Goal: Transaction & Acquisition: Download file/media

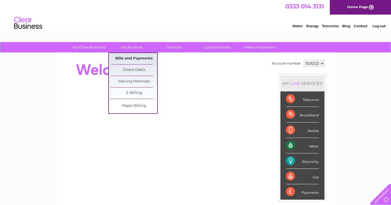
click at [136, 60] on link "Bills and Payments" at bounding box center [134, 58] width 46 height 11
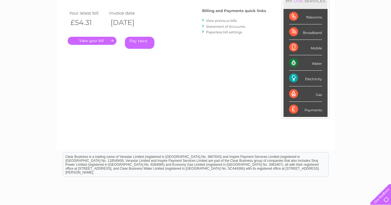
scroll to position [101, 0]
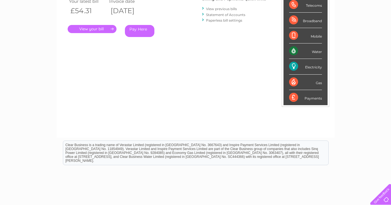
click at [110, 29] on link "." at bounding box center [92, 29] width 49 height 8
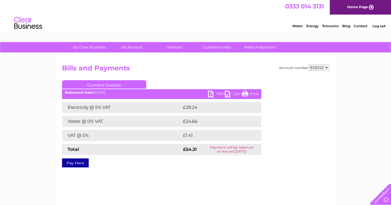
click at [226, 95] on link "CSV" at bounding box center [233, 95] width 17 height 8
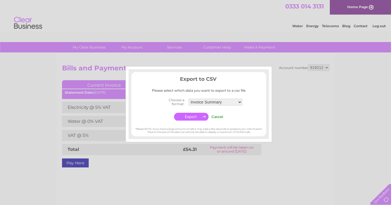
click at [217, 116] on input "Cancel" at bounding box center [217, 117] width 12 height 4
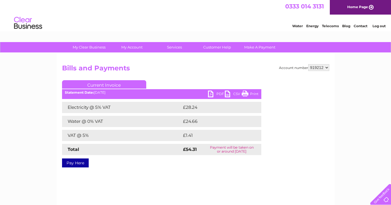
click at [233, 94] on link "CSV" at bounding box center [233, 95] width 17 height 8
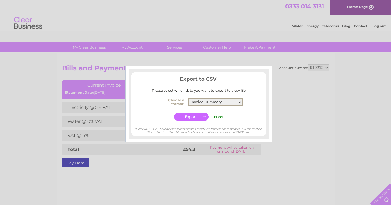
select select "4"
click at [188, 99] on select "Invoice Summary Service Charge Summary" at bounding box center [215, 102] width 54 height 7
click at [199, 116] on input "button" at bounding box center [191, 117] width 35 height 8
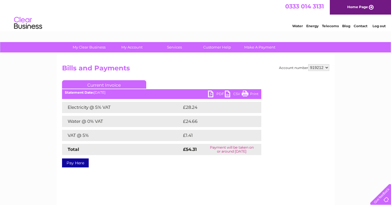
click at [211, 95] on link "PDF" at bounding box center [216, 95] width 17 height 8
click at [209, 96] on link "PDF" at bounding box center [216, 95] width 17 height 8
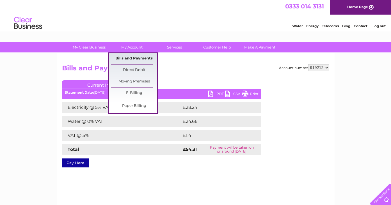
click at [136, 56] on link "Bills and Payments" at bounding box center [134, 58] width 46 height 11
click at [136, 57] on link "Bills and Payments" at bounding box center [134, 58] width 46 height 11
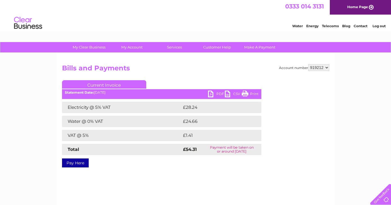
click at [105, 96] on div "PDF CSV Print Statement Date: 02/10/2025" at bounding box center [161, 95] width 199 height 8
click at [92, 92] on b "Statement Date:" at bounding box center [79, 92] width 29 height 4
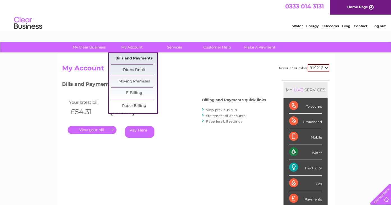
click at [131, 58] on link "Bills and Payments" at bounding box center [134, 58] width 46 height 11
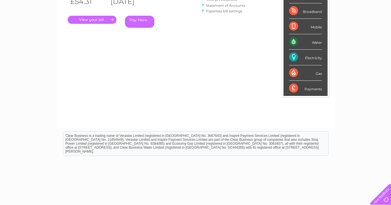
scroll to position [100, 0]
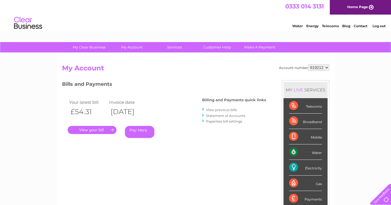
click at [219, 117] on link "Statement of Accounts" at bounding box center [225, 116] width 39 height 4
click at [217, 116] on link "Statement of Accounts" at bounding box center [225, 116] width 39 height 4
click at [225, 108] on link "View previous bills" at bounding box center [221, 110] width 31 height 4
click at [225, 110] on link "View previous bills" at bounding box center [221, 110] width 31 height 4
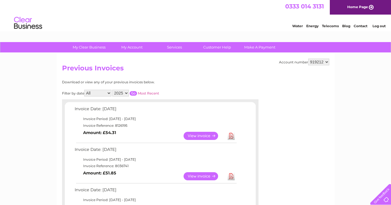
click at [196, 137] on link "View" at bounding box center [204, 136] width 41 height 8
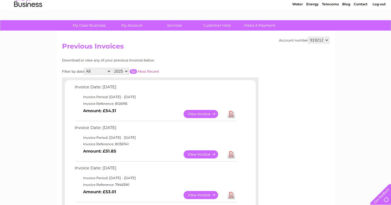
scroll to position [34, 0]
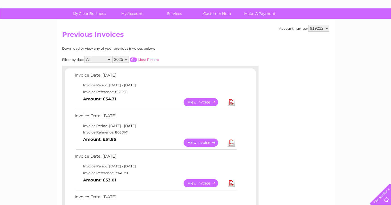
click at [206, 143] on link "View" at bounding box center [204, 143] width 41 height 8
click at [232, 103] on link "Download" at bounding box center [231, 102] width 7 height 8
click at [231, 103] on link "Download" at bounding box center [231, 102] width 7 height 8
click at [231, 104] on link "Download" at bounding box center [231, 102] width 7 height 8
click at [233, 144] on link "Download" at bounding box center [231, 143] width 7 height 8
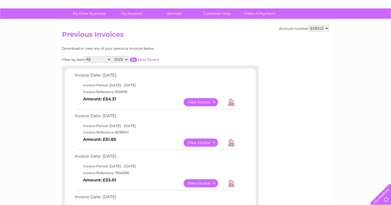
click at [230, 145] on link "Download" at bounding box center [231, 143] width 7 height 8
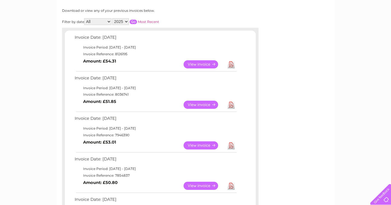
scroll to position [101, 0]
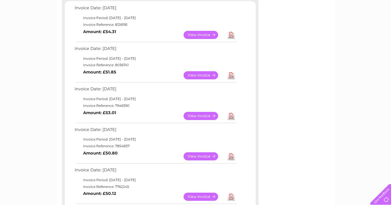
click at [234, 157] on link "Download" at bounding box center [231, 156] width 7 height 8
click at [232, 158] on link "Download" at bounding box center [231, 156] width 7 height 8
click at [230, 197] on link "Download" at bounding box center [231, 197] width 7 height 8
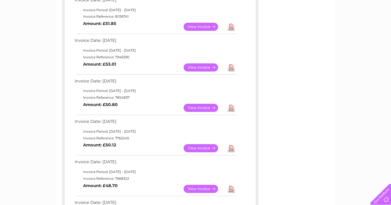
scroll to position [168, 0]
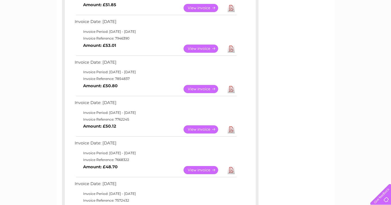
click at [232, 172] on link "Download" at bounding box center [231, 170] width 7 height 8
click at [231, 172] on link "Download" at bounding box center [231, 170] width 7 height 8
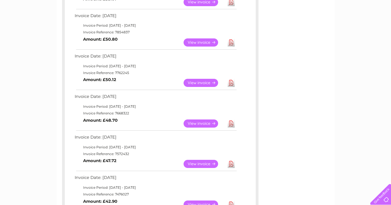
scroll to position [236, 0]
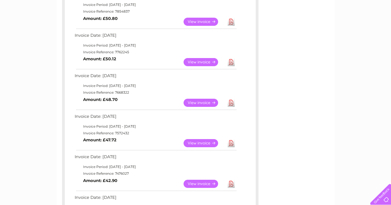
click at [233, 143] on link "Download" at bounding box center [231, 143] width 7 height 8
click at [230, 143] on link "Download" at bounding box center [231, 143] width 7 height 8
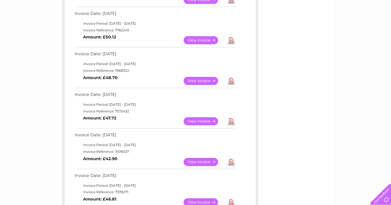
scroll to position [270, 0]
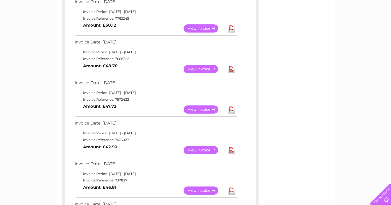
click at [232, 192] on link "Download" at bounding box center [231, 191] width 7 height 8
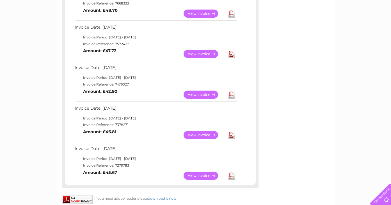
scroll to position [337, 0]
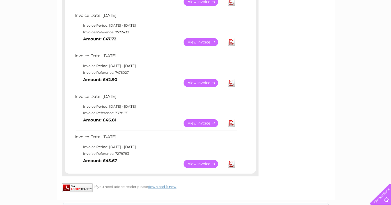
click at [232, 164] on link "Download" at bounding box center [231, 164] width 7 height 8
click at [233, 164] on link "Download" at bounding box center [231, 164] width 7 height 8
